Goal: Task Accomplishment & Management: Manage account settings

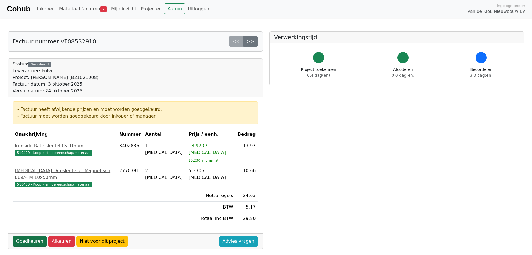
click at [26, 236] on link "Goedkeuren" at bounding box center [30, 241] width 34 height 11
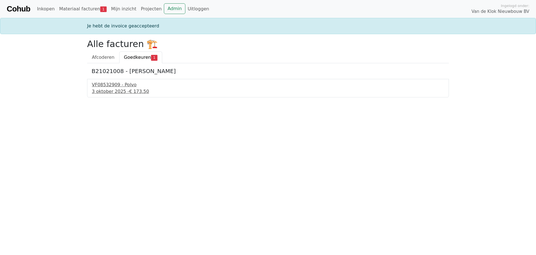
click at [118, 86] on div "VF08532909 - Polvo" at bounding box center [268, 84] width 353 height 7
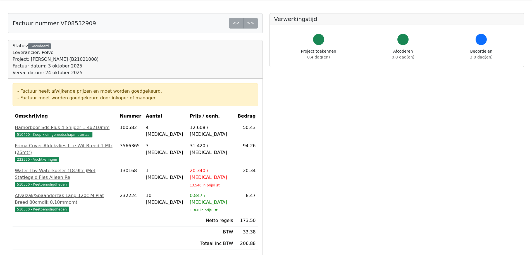
scroll to position [28, 0]
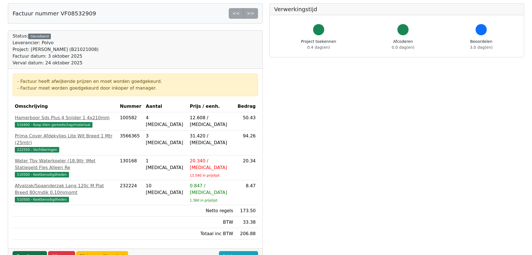
click at [26, 251] on link "Goedkeuren" at bounding box center [30, 256] width 34 height 11
